Goal: Transaction & Acquisition: Purchase product/service

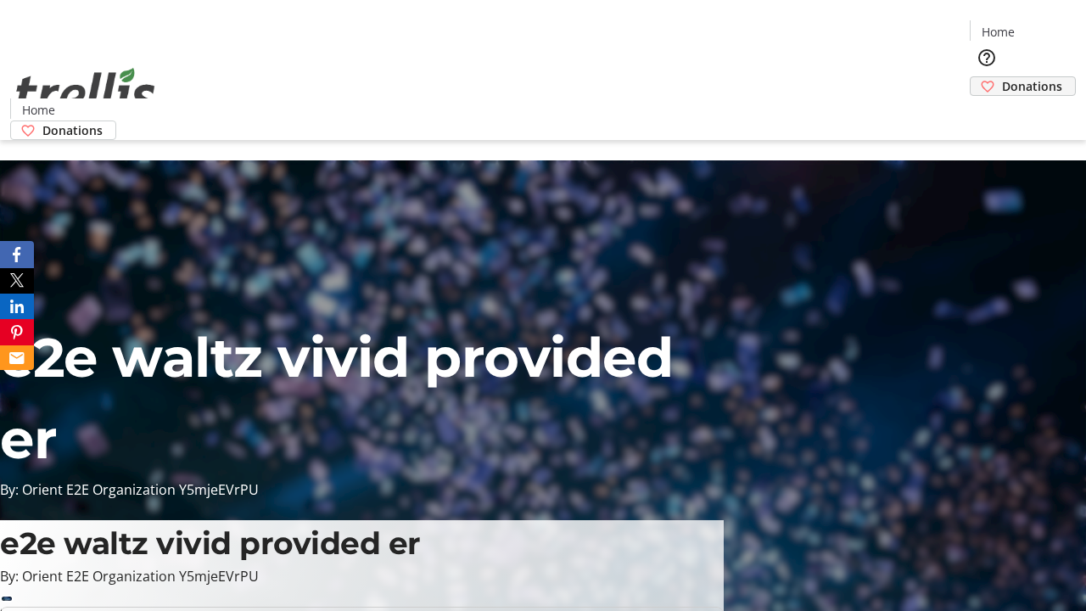
click at [1002, 77] on span "Donations" at bounding box center [1032, 86] width 60 height 18
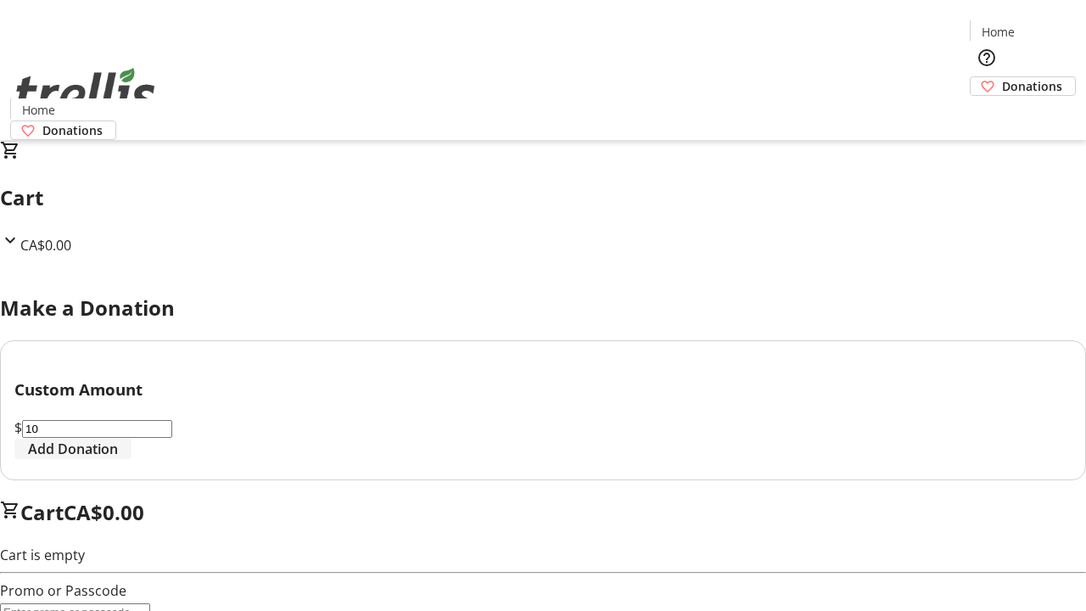
click at [118, 459] on span "Add Donation" at bounding box center [73, 449] width 90 height 20
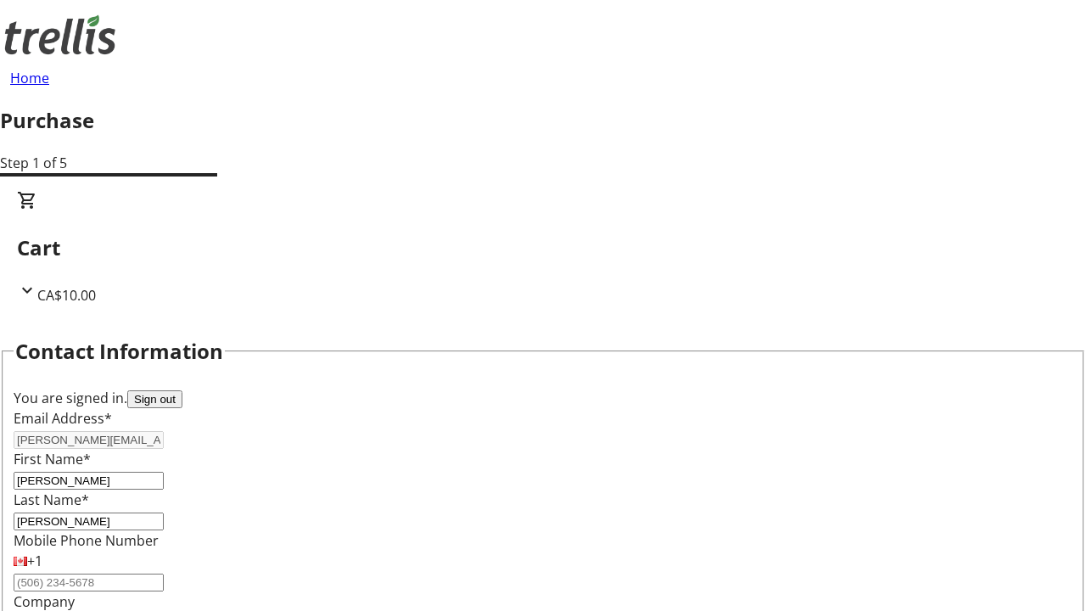
select select "BC"
select select "CA"
type input "V1Y 0C2"
